Goal: Find specific page/section: Find specific page/section

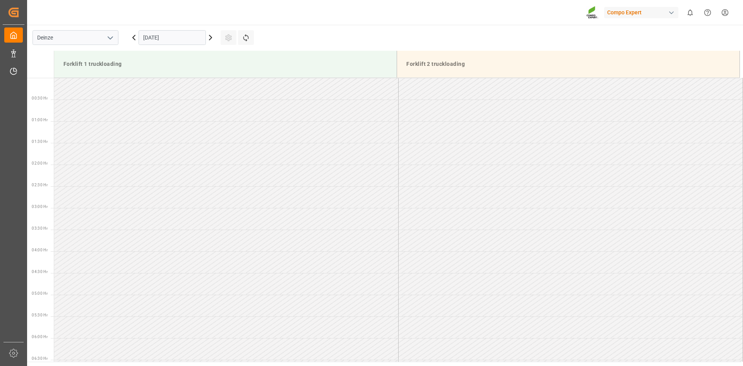
scroll to position [298, 0]
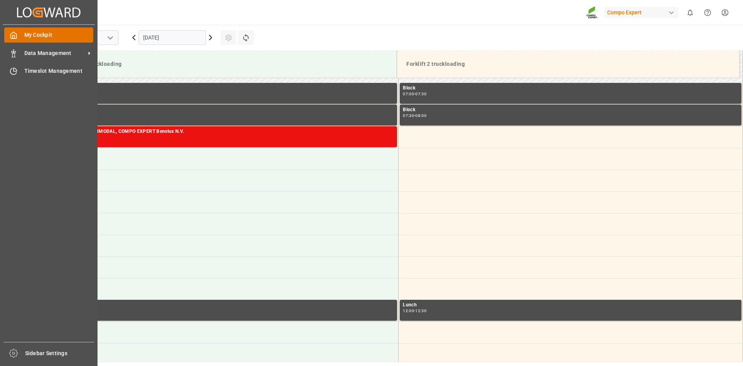
click at [17, 33] on icon at bounding box center [14, 35] width 8 height 8
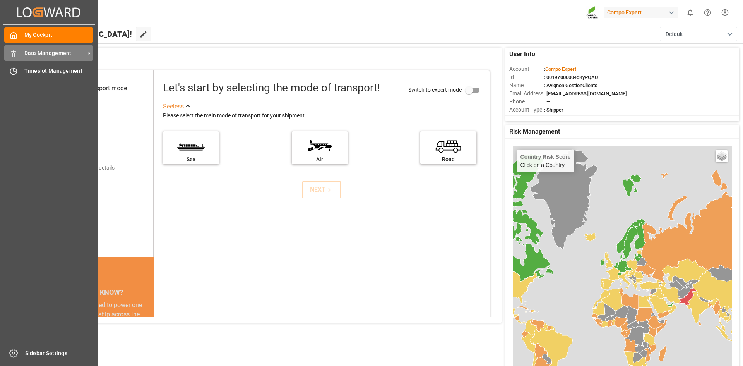
click at [14, 56] on icon at bounding box center [14, 54] width 8 height 8
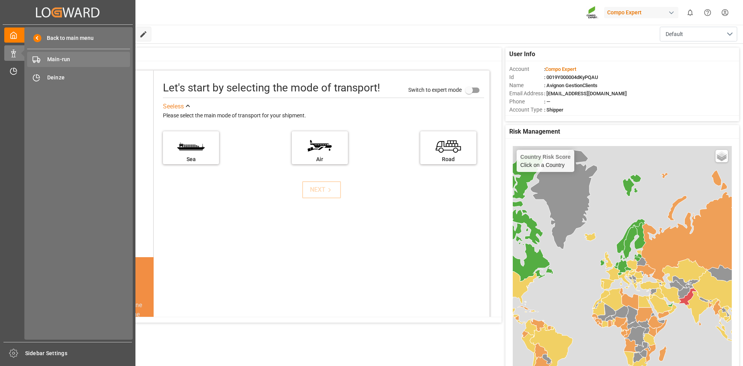
click at [72, 59] on span "Main-run" at bounding box center [88, 59] width 83 height 8
